Goal: Information Seeking & Learning: Learn about a topic

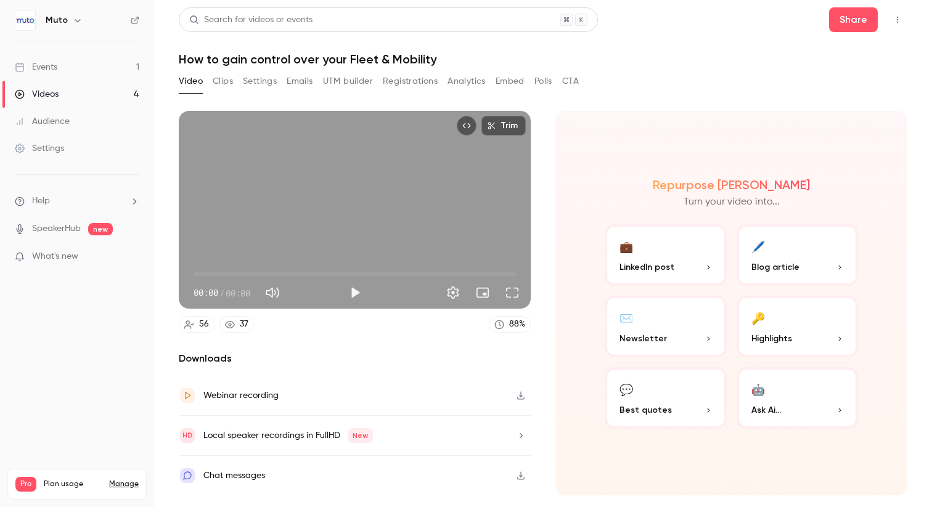
click at [58, 62] on link "Events 1" at bounding box center [77, 67] width 154 height 27
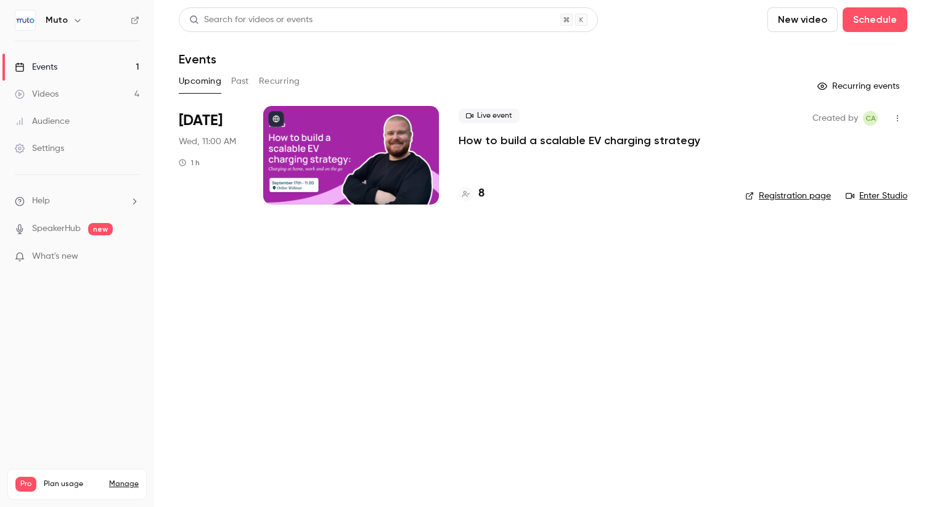
click at [531, 141] on p "How to build a scalable EV charging strategy" at bounding box center [580, 140] width 242 height 15
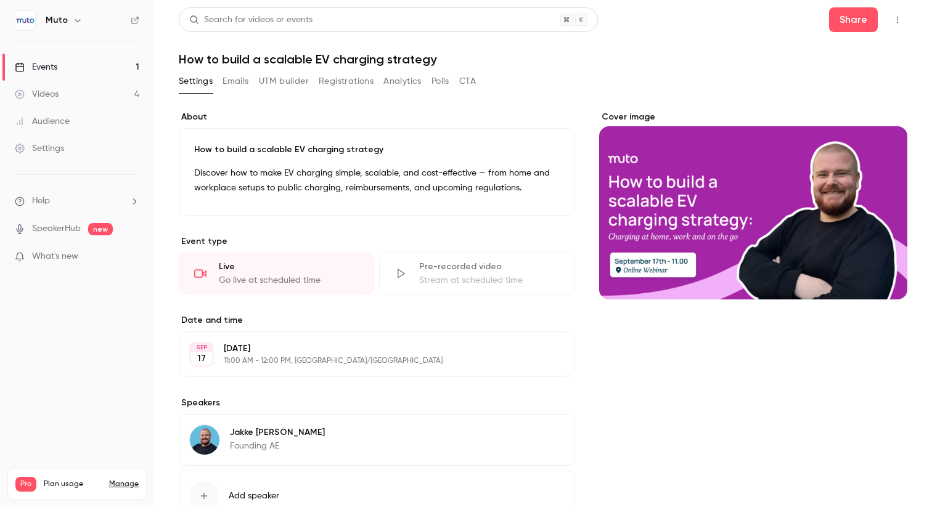
click at [333, 79] on button "Registrations" at bounding box center [346, 81] width 55 height 20
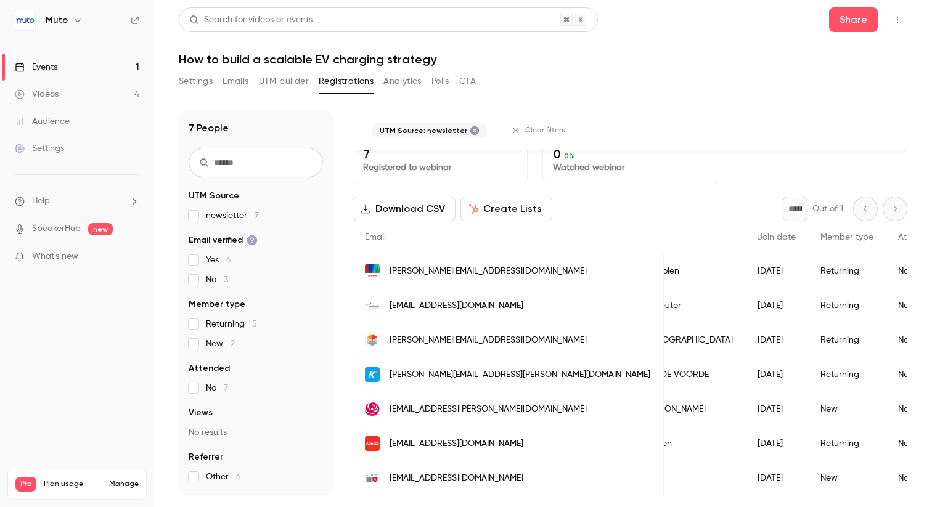
scroll to position [15, 0]
click at [199, 216] on label "newsletter 7" at bounding box center [256, 216] width 134 height 12
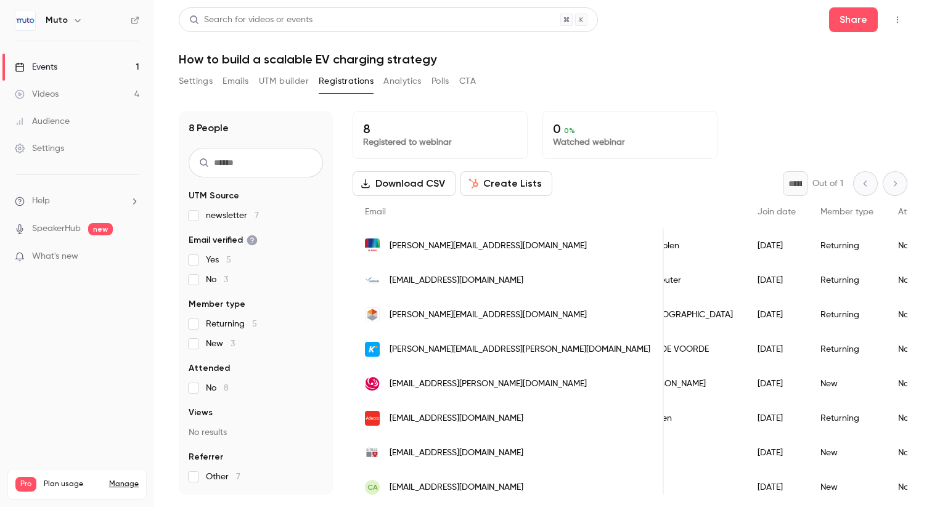
scroll to position [10, 0]
